Goal: Information Seeking & Learning: Learn about a topic

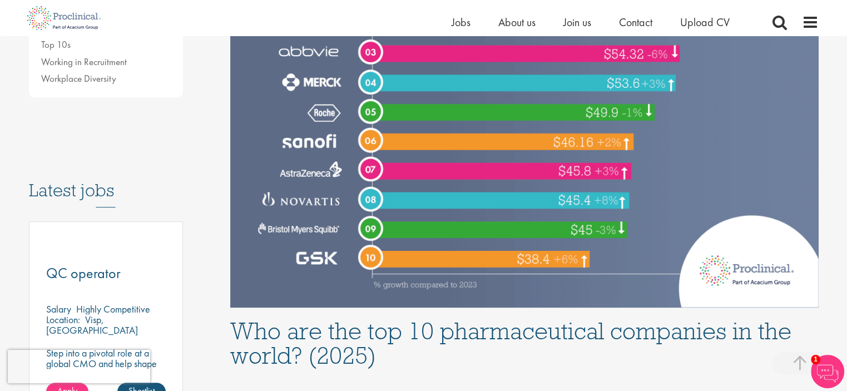
scroll to position [510, 0]
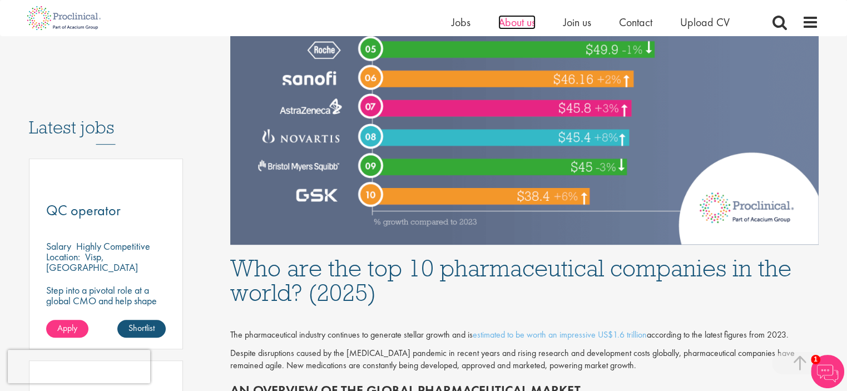
click at [524, 23] on span "About us" at bounding box center [516, 22] width 37 height 14
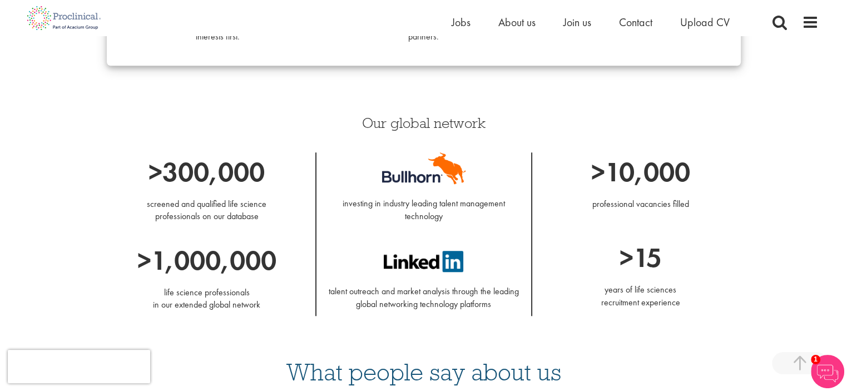
scroll to position [890, 0]
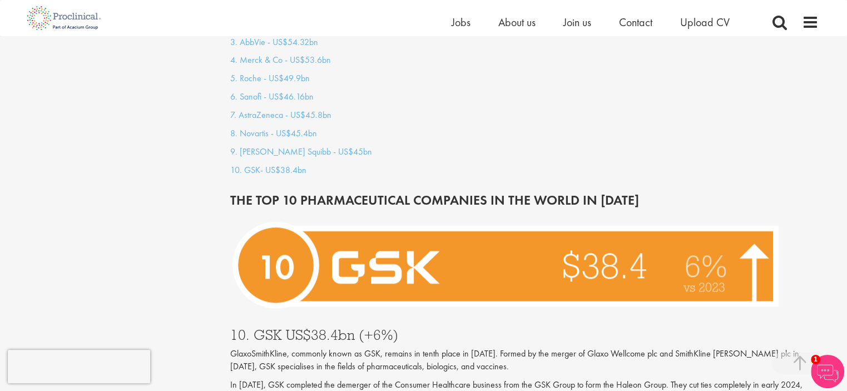
scroll to position [1122, 0]
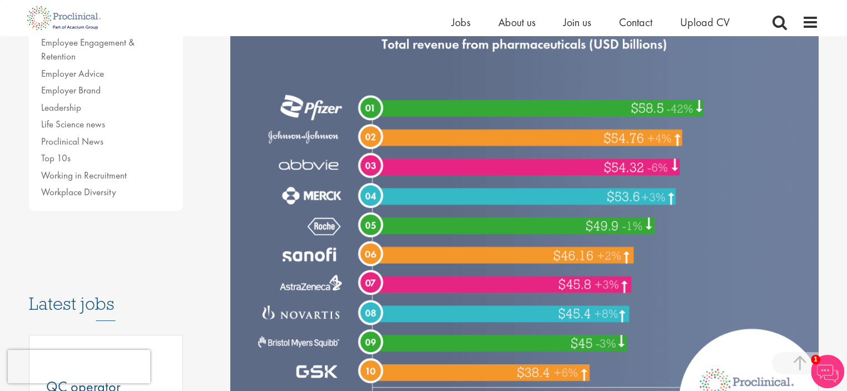
scroll to position [389, 0]
